Goal: Information Seeking & Learning: Learn about a topic

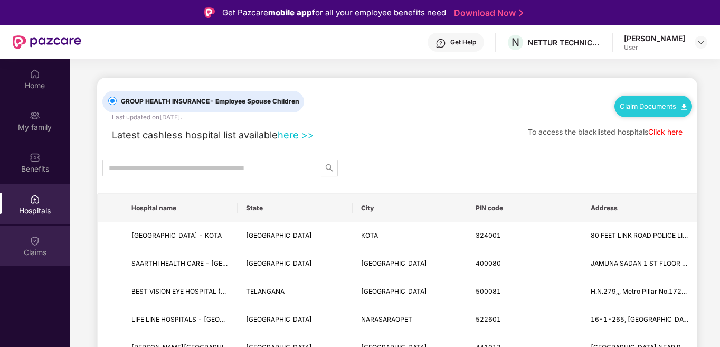
click at [37, 247] on div "Claims" at bounding box center [35, 252] width 70 height 11
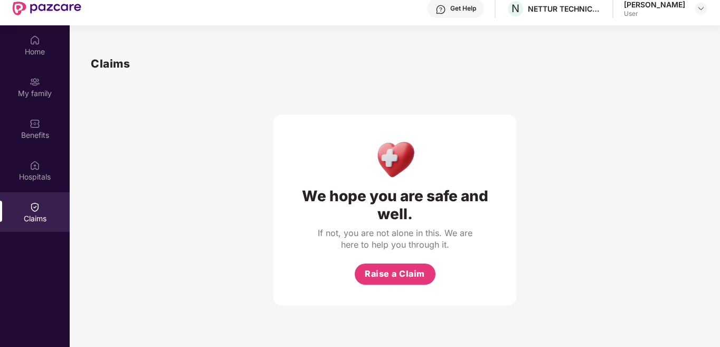
scroll to position [59, 0]
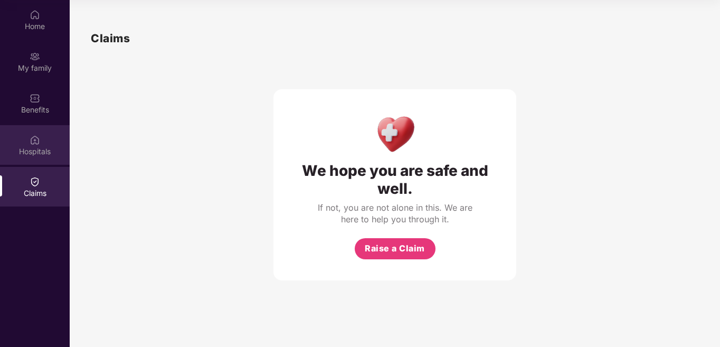
click at [37, 142] on img at bounding box center [35, 140] width 11 height 11
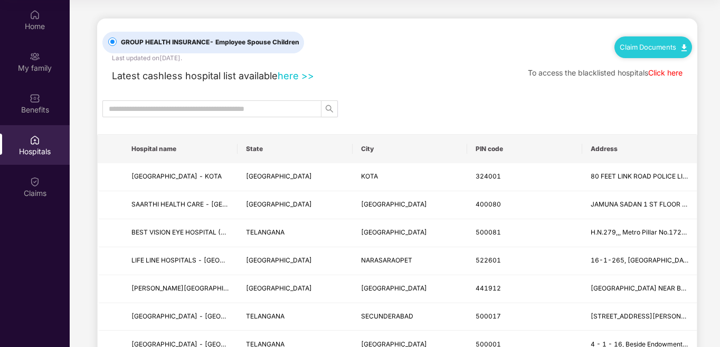
click at [294, 76] on link "here >>" at bounding box center [296, 76] width 36 height 12
click at [278, 111] on input "text" at bounding box center [208, 109] width 198 height 12
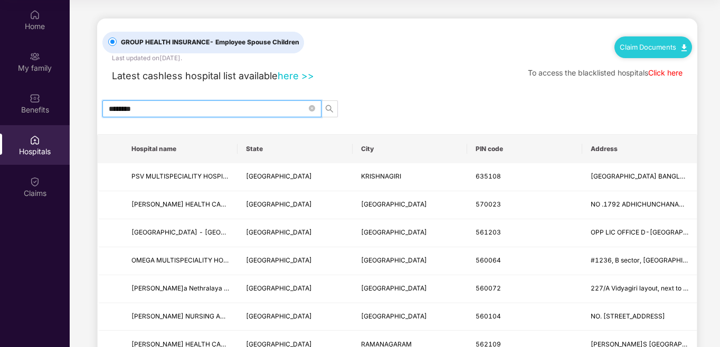
click at [126, 111] on input "********" at bounding box center [208, 109] width 198 height 12
click at [331, 109] on icon "search" at bounding box center [329, 108] width 8 height 8
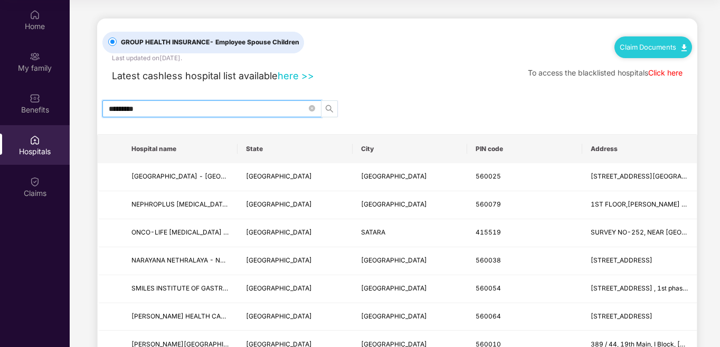
click at [331, 109] on icon "search" at bounding box center [329, 108] width 8 height 8
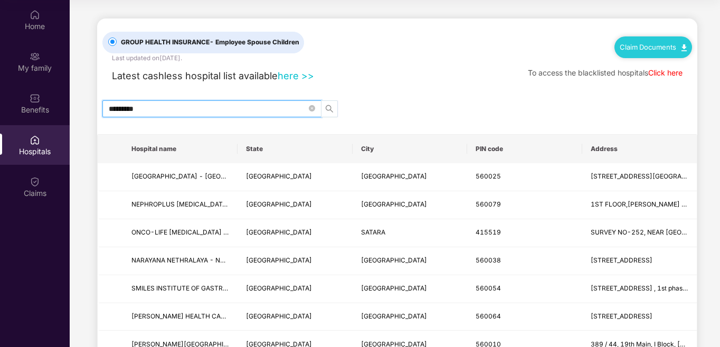
click at [331, 109] on icon "search" at bounding box center [329, 108] width 8 height 8
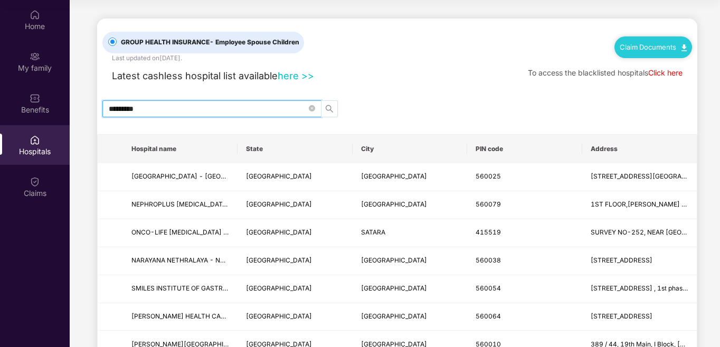
click at [331, 109] on icon "search" at bounding box center [329, 108] width 8 height 8
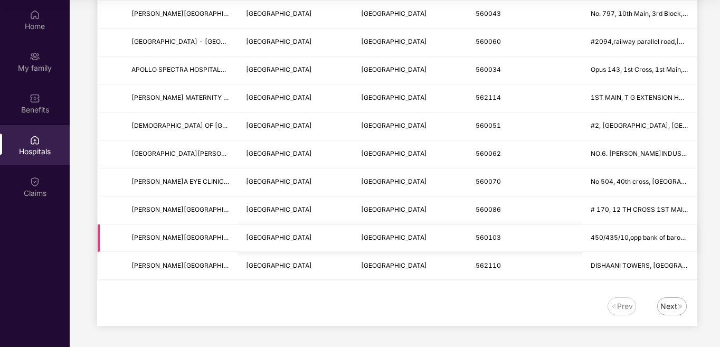
scroll to position [1333, 0]
type input "*********"
click at [670, 308] on div "Next" at bounding box center [668, 306] width 17 height 12
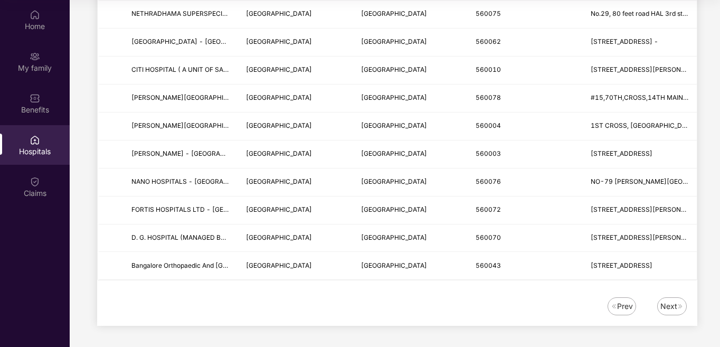
click at [666, 306] on div "Next" at bounding box center [668, 306] width 17 height 12
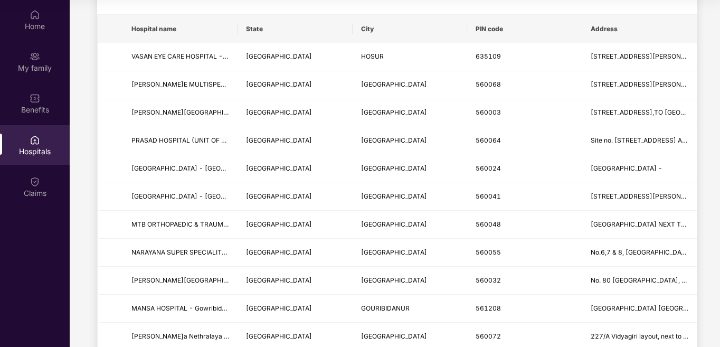
scroll to position [119, 0]
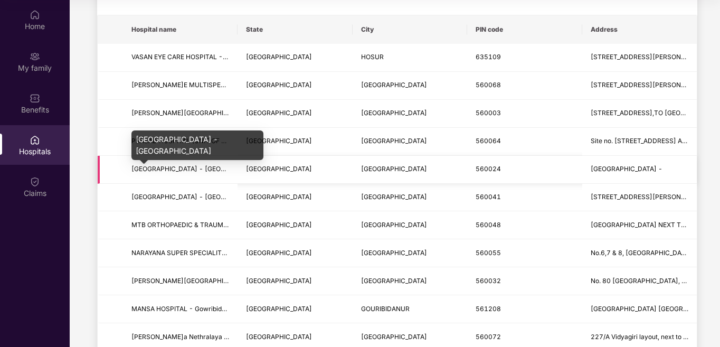
click at [209, 173] on span "[GEOGRAPHIC_DATA] - [GEOGRAPHIC_DATA]" at bounding box center [200, 169] width 139 height 8
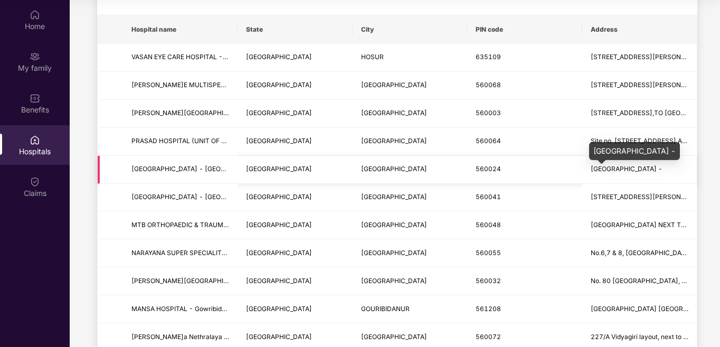
click at [626, 171] on span "[GEOGRAPHIC_DATA] -" at bounding box center [626, 169] width 72 height 8
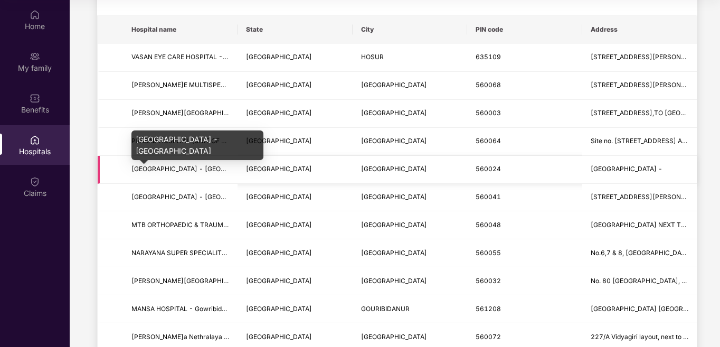
click at [223, 173] on span "[GEOGRAPHIC_DATA] - [GEOGRAPHIC_DATA]" at bounding box center [200, 169] width 139 height 8
click at [208, 173] on span "[GEOGRAPHIC_DATA] - [GEOGRAPHIC_DATA]" at bounding box center [200, 169] width 139 height 8
click at [203, 173] on span "[GEOGRAPHIC_DATA] - [GEOGRAPHIC_DATA]" at bounding box center [200, 169] width 139 height 8
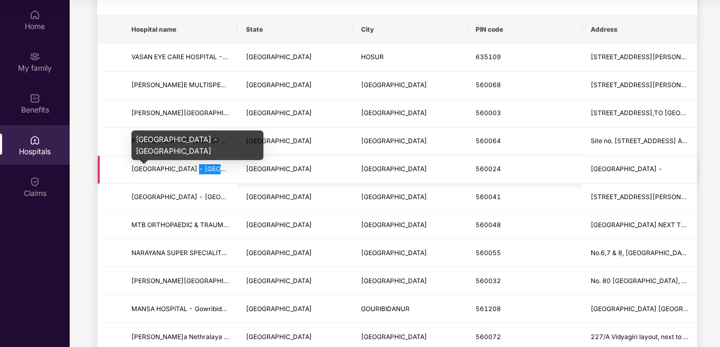
click at [203, 173] on span "[GEOGRAPHIC_DATA] - [GEOGRAPHIC_DATA]" at bounding box center [200, 169] width 139 height 8
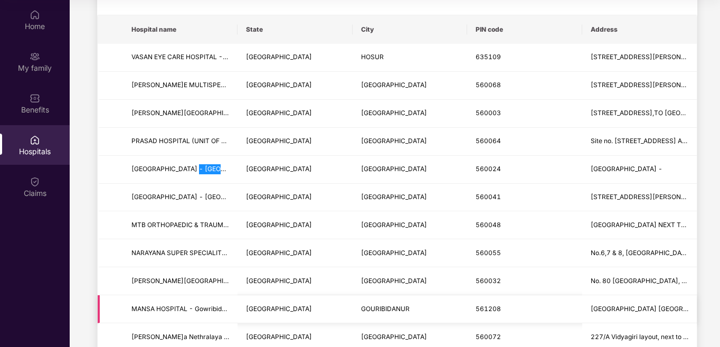
scroll to position [0, 0]
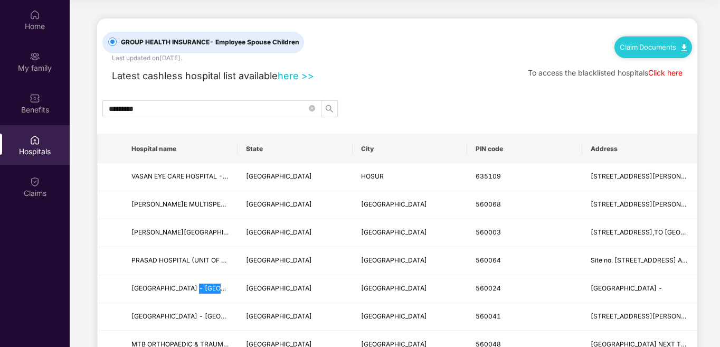
click at [298, 76] on link "here >>" at bounding box center [296, 76] width 36 height 12
click at [34, 102] on img at bounding box center [35, 98] width 11 height 11
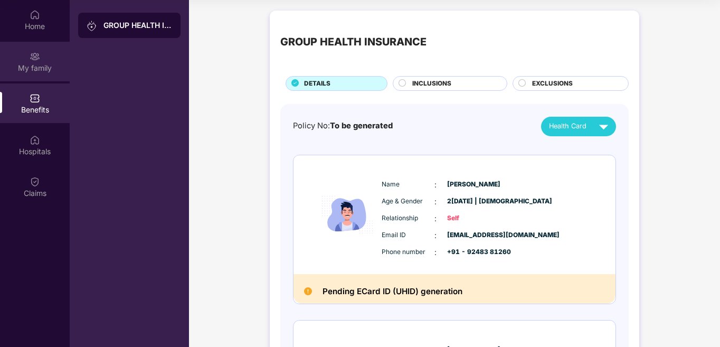
click at [34, 64] on div "My family" at bounding box center [35, 68] width 70 height 11
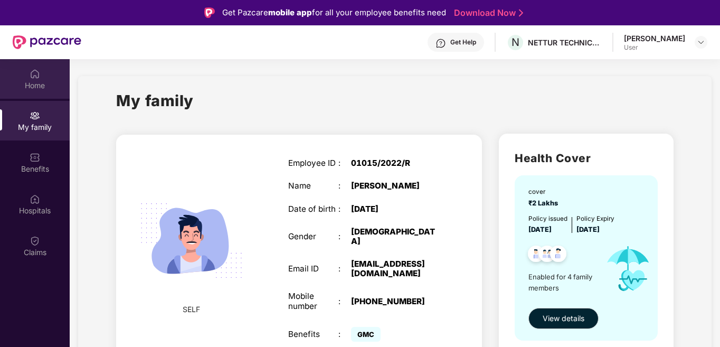
click at [36, 77] on img at bounding box center [35, 74] width 11 height 11
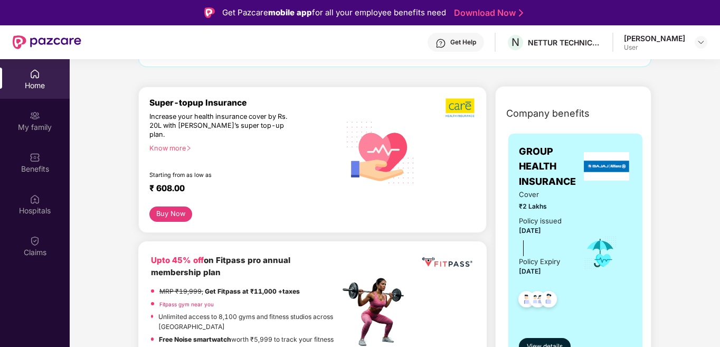
scroll to position [106, 0]
click at [187, 145] on icon "right" at bounding box center [189, 148] width 6 height 6
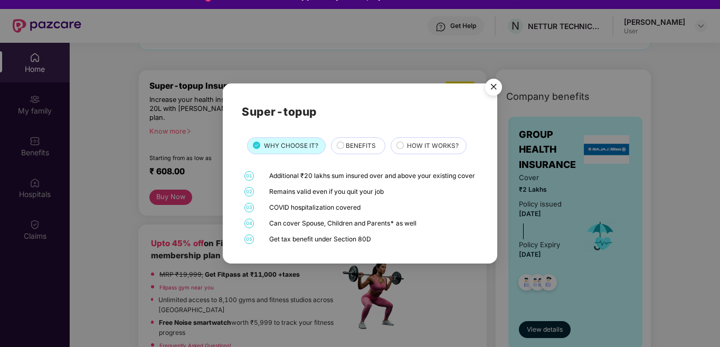
scroll to position [0, 0]
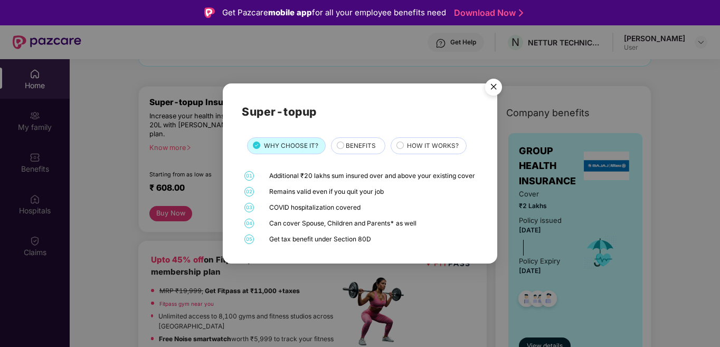
click at [355, 142] on span "BENEFITS" at bounding box center [361, 146] width 30 height 10
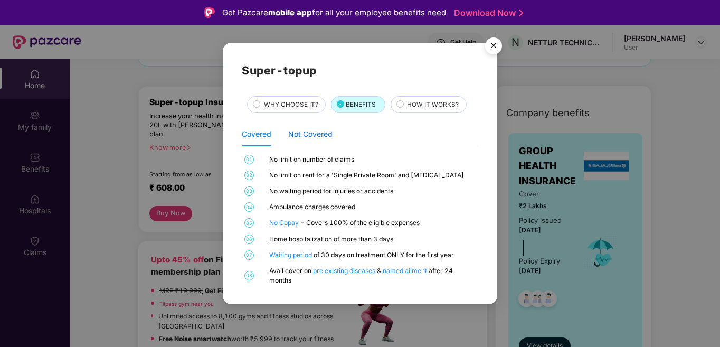
click at [320, 134] on div "Not Covered" at bounding box center [310, 134] width 44 height 12
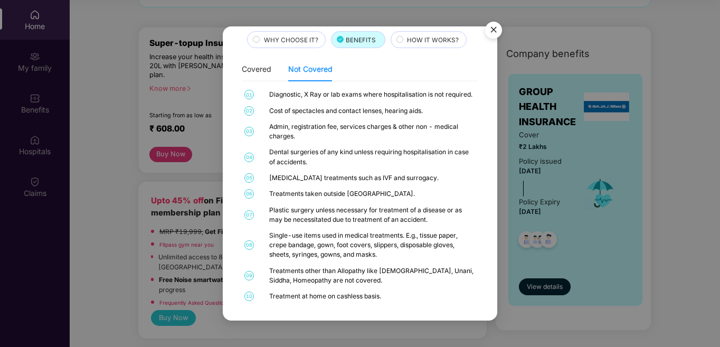
click at [425, 39] on span "HOW IT WORKS?" at bounding box center [433, 40] width 52 height 10
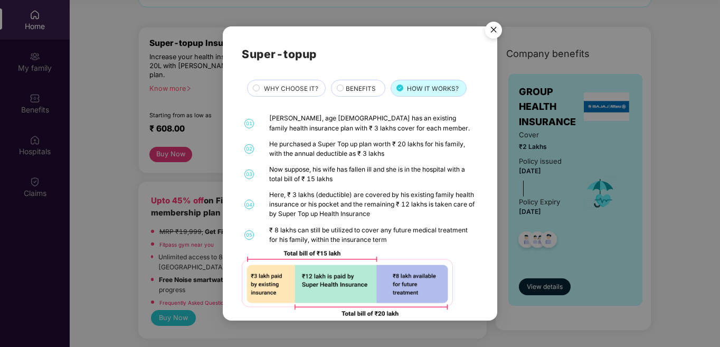
click at [487, 28] on img "Close" at bounding box center [494, 32] width 30 height 30
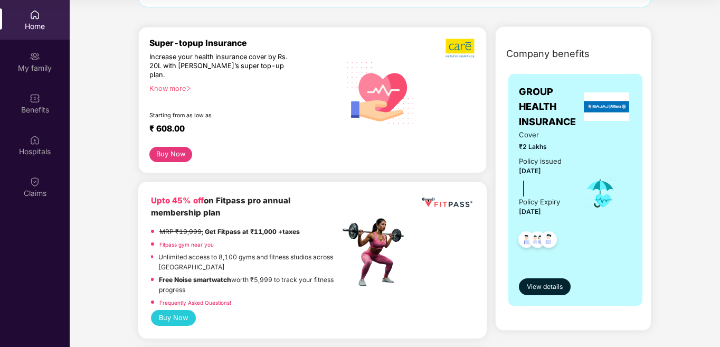
click at [178, 148] on button "Buy Now" at bounding box center [170, 154] width 43 height 15
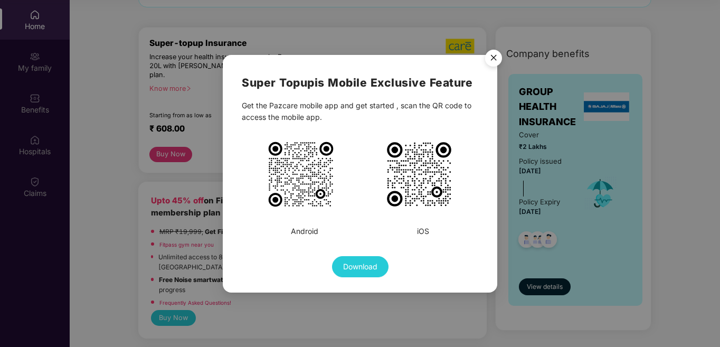
click at [495, 62] on img "Close" at bounding box center [494, 60] width 30 height 30
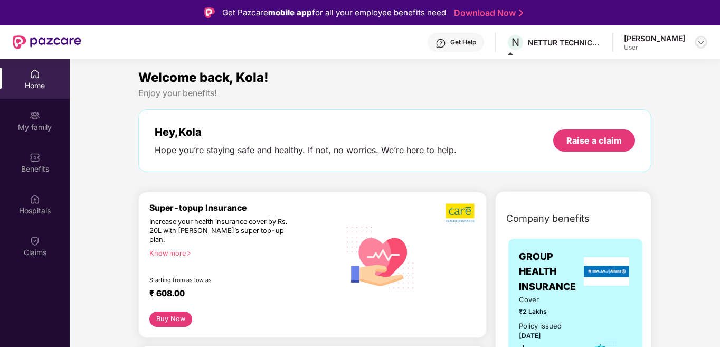
click at [700, 45] on img at bounding box center [700, 42] width 8 height 8
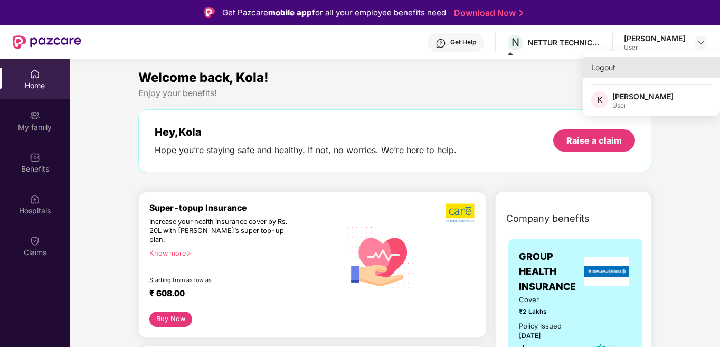
click at [605, 67] on div "Logout" at bounding box center [651, 67] width 137 height 21
